Goal: Transaction & Acquisition: Purchase product/service

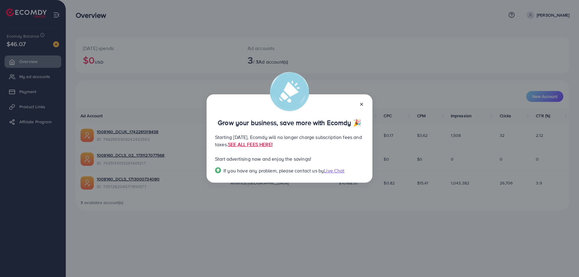
click at [362, 103] on line at bounding box center [361, 104] width 2 height 2
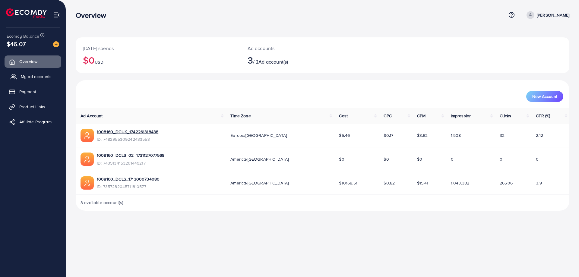
click at [39, 79] on span "My ad accounts" at bounding box center [36, 77] width 31 height 6
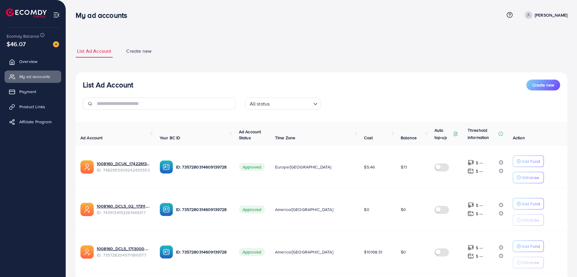
scroll to position [40, 0]
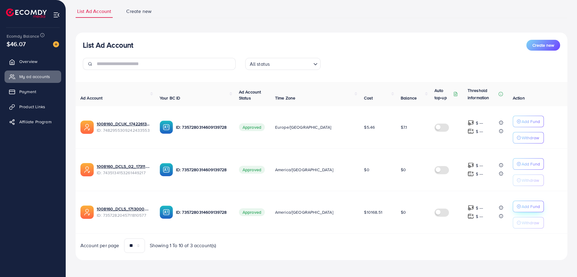
click at [522, 209] on p "Add Fund" at bounding box center [531, 206] width 18 height 7
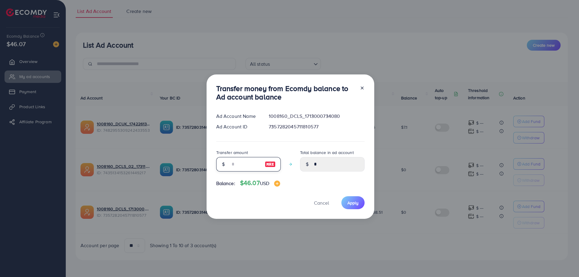
click at [245, 166] on input "number" at bounding box center [245, 164] width 30 height 14
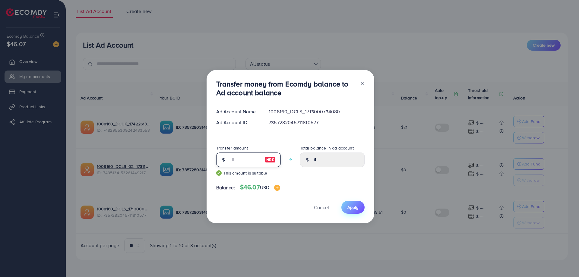
type input "**"
drag, startPoint x: 357, startPoint y: 210, endPoint x: 364, endPoint y: 191, distance: 20.5
click at [357, 210] on span "Apply" at bounding box center [352, 207] width 11 height 6
